Goal: Information Seeking & Learning: Learn about a topic

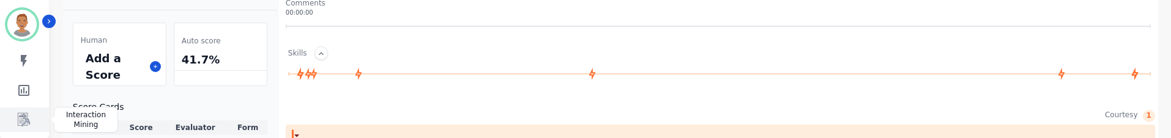
click at [27, 114] on icon "Sidebar" at bounding box center [24, 120] width 15 height 15
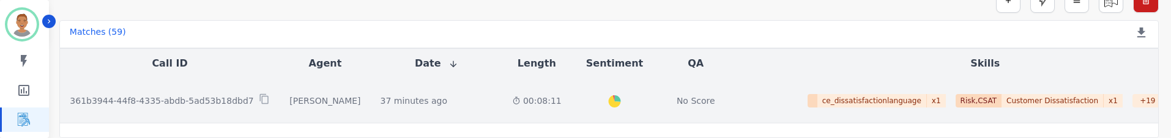
click at [226, 110] on td "361b3944-44f8-4335-abdb-5ad53b18dbd7" at bounding box center [170, 100] width 220 height 45
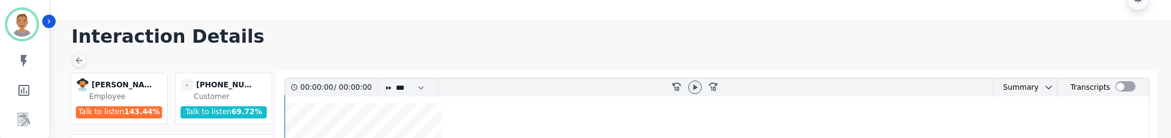
scroll to position [98, 0]
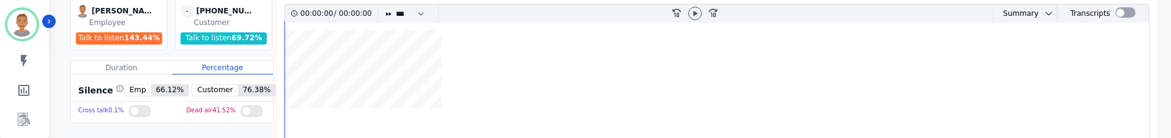
click at [128, 109] on div at bounding box center [139, 111] width 23 height 12
click at [244, 116] on div at bounding box center [251, 111] width 23 height 12
click at [690, 10] on icon at bounding box center [695, 14] width 10 height 10
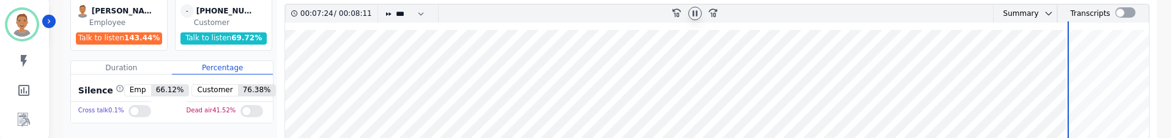
click at [443, 101] on wave at bounding box center [717, 108] width 864 height 157
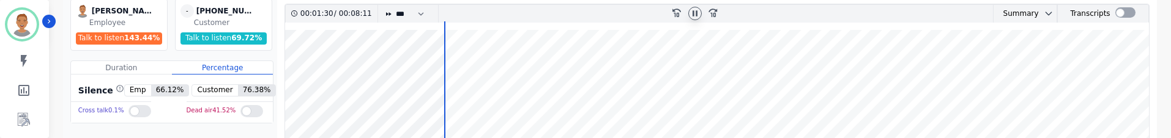
click at [697, 13] on icon at bounding box center [694, 13] width 5 height 6
